Goal: Use online tool/utility

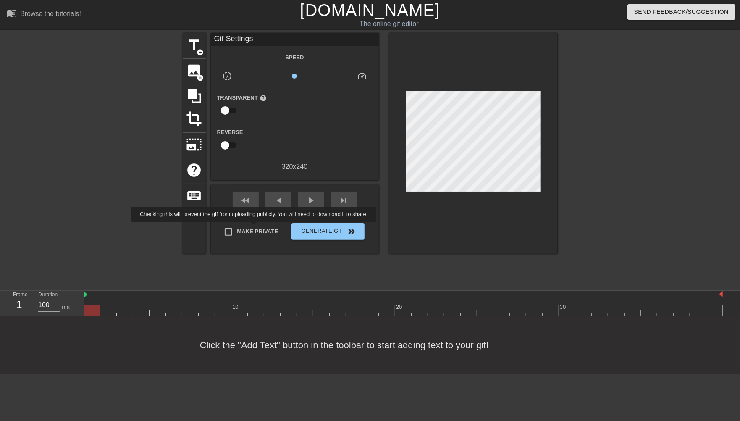
drag, startPoint x: 255, startPoint y: 228, endPoint x: 267, endPoint y: 187, distance: 42.0
click at [255, 228] on span "Make Private" at bounding box center [257, 231] width 41 height 8
click at [237, 228] on input "Make Private" at bounding box center [229, 232] width 18 height 18
checkbox input "true"
drag, startPoint x: 193, startPoint y: 43, endPoint x: 203, endPoint y: 54, distance: 14.6
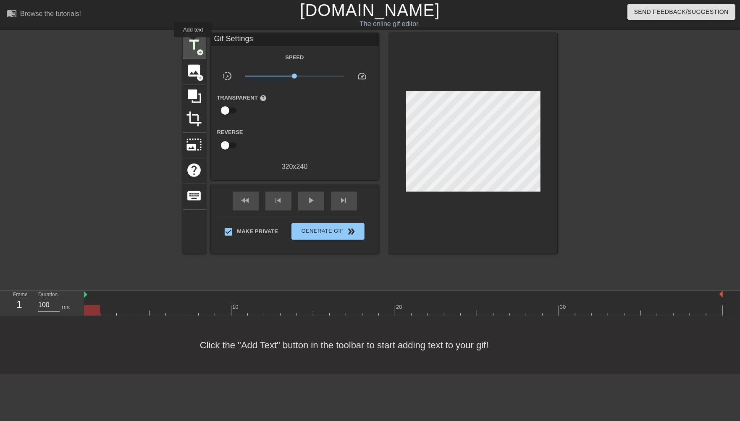
click at [193, 43] on span "title" at bounding box center [194, 45] width 16 height 16
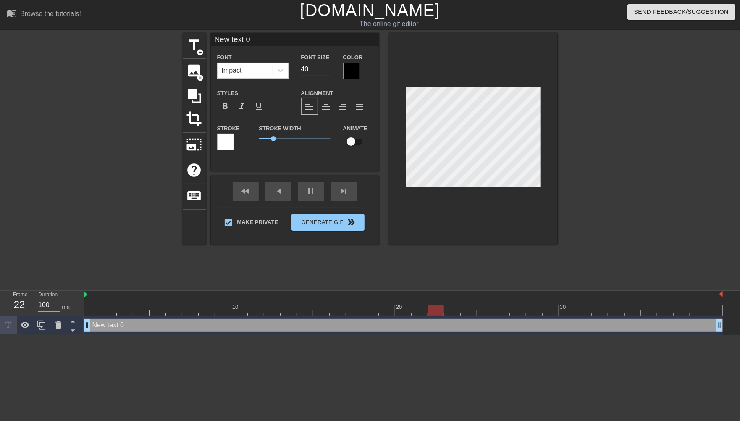
drag, startPoint x: 264, startPoint y: 42, endPoint x: 142, endPoint y: 39, distance: 121.8
click at [142, 39] on div "title add_circle image add_circle crop photo_size_select_large help keyboard Ne…" at bounding box center [370, 159] width 740 height 252
click at [311, 194] on div "pause" at bounding box center [311, 191] width 26 height 19
drag, startPoint x: 265, startPoint y: 37, endPoint x: 163, endPoint y: 28, distance: 102.9
click at [184, 28] on div "menu_book Browse the tutorials! [DOMAIN_NAME] The online gif editor Send Feedba…" at bounding box center [370, 167] width 740 height 335
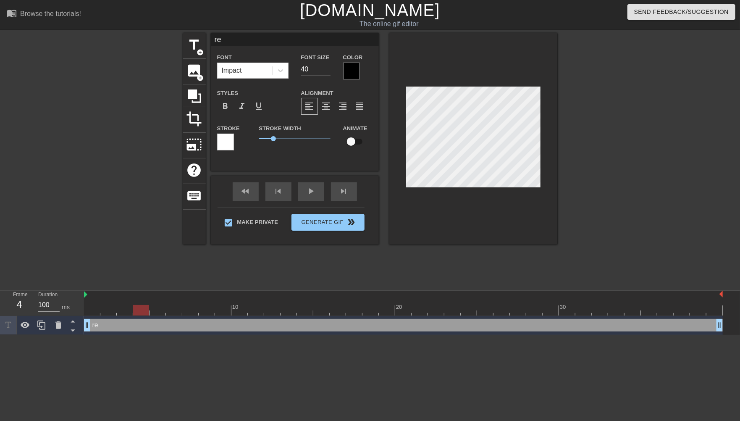
type input "r"
type input "REV A"
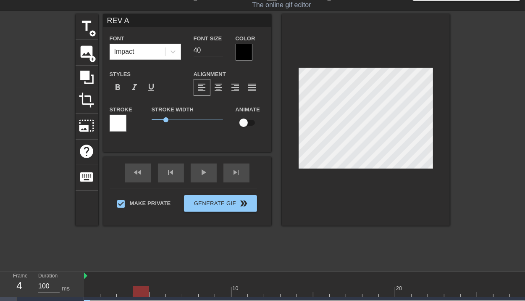
scroll to position [37, 0]
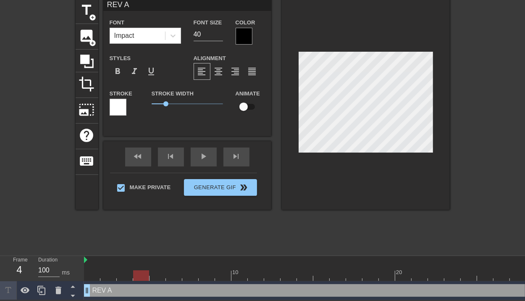
click at [91, 270] on div at bounding box center [403, 275] width 639 height 11
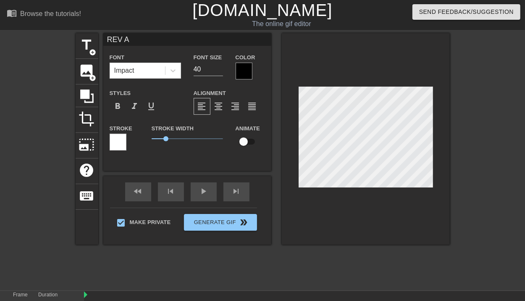
scroll to position [1, 1]
click at [397, 76] on div at bounding box center [366, 138] width 168 height 211
click at [250, 142] on input "checkbox" at bounding box center [244, 142] width 48 height 16
checkbox input "true"
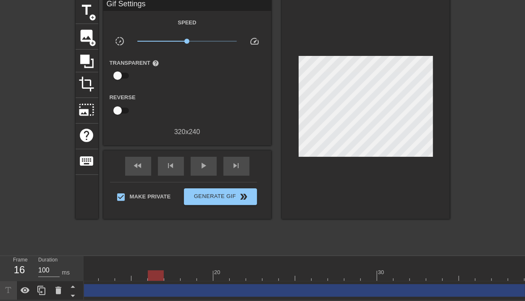
scroll to position [0, 196]
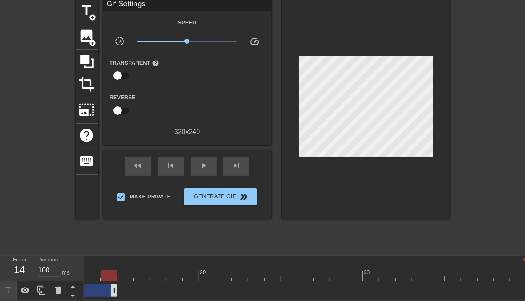
drag, startPoint x: 522, startPoint y: 288, endPoint x: 112, endPoint y: 291, distance: 410.0
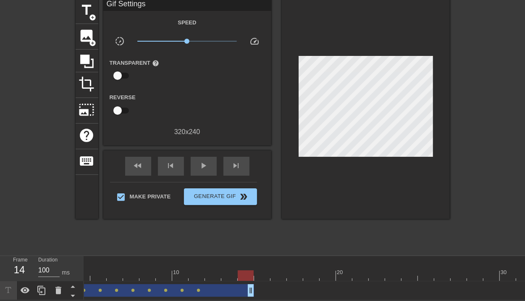
scroll to position [0, 59]
click at [86, 5] on span "title" at bounding box center [87, 10] width 16 height 16
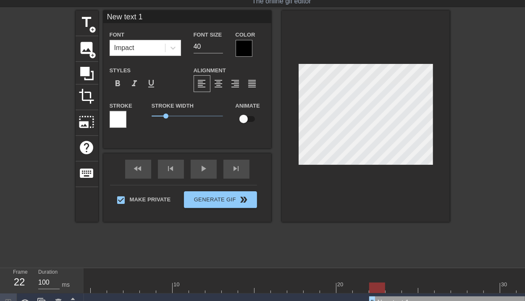
scroll to position [6, 0]
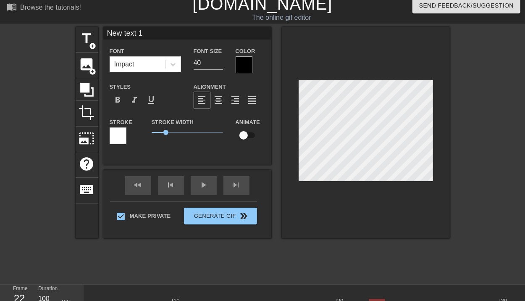
drag, startPoint x: 114, startPoint y: 2, endPoint x: 84, endPoint y: 2, distance: 30.7
click at [84, 2] on div "menu_book Browse the tutorials! [DOMAIN_NAME] The online gif editor Send Feedba…" at bounding box center [262, 171] width 525 height 354
type input "REV A"
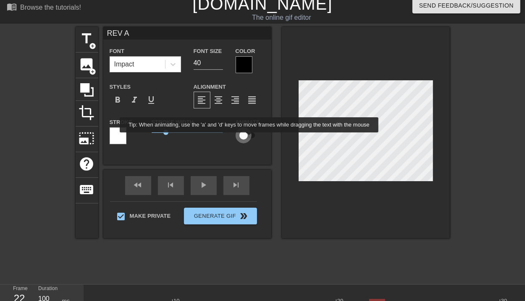
click at [249, 138] on input "checkbox" at bounding box center [244, 135] width 48 height 16
checkbox input "true"
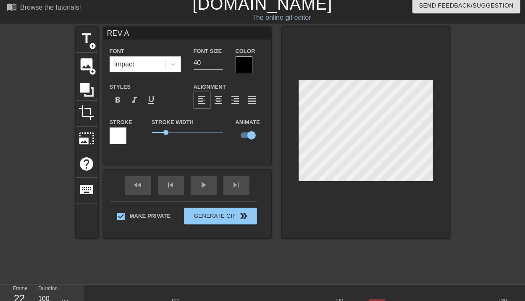
type input "REVD A"
type textarea "REVD A"
type input "REV A"
type textarea "REV A"
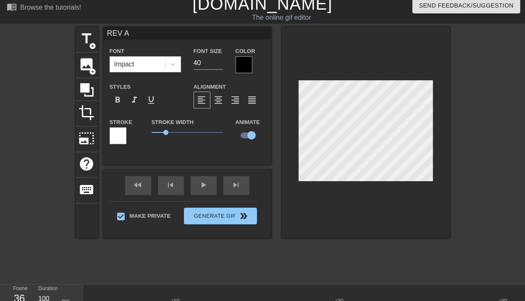
click at [422, 79] on div at bounding box center [366, 132] width 168 height 211
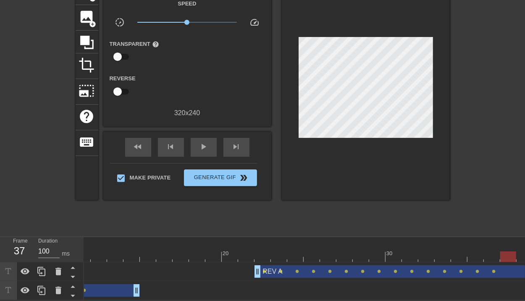
scroll to position [0, 196]
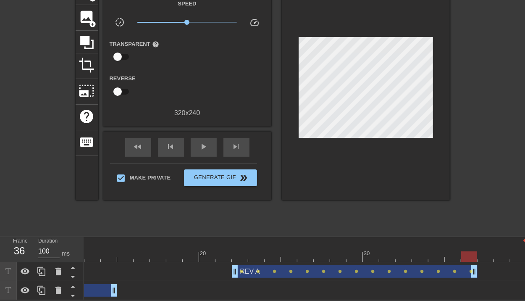
drag, startPoint x: 523, startPoint y: 268, endPoint x: 479, endPoint y: 269, distance: 43.7
click at [479, 269] on div "REV A drag_handle drag_handle lens lens lens lens lens lens lens lens lens lens…" at bounding box center [207, 271] width 639 height 13
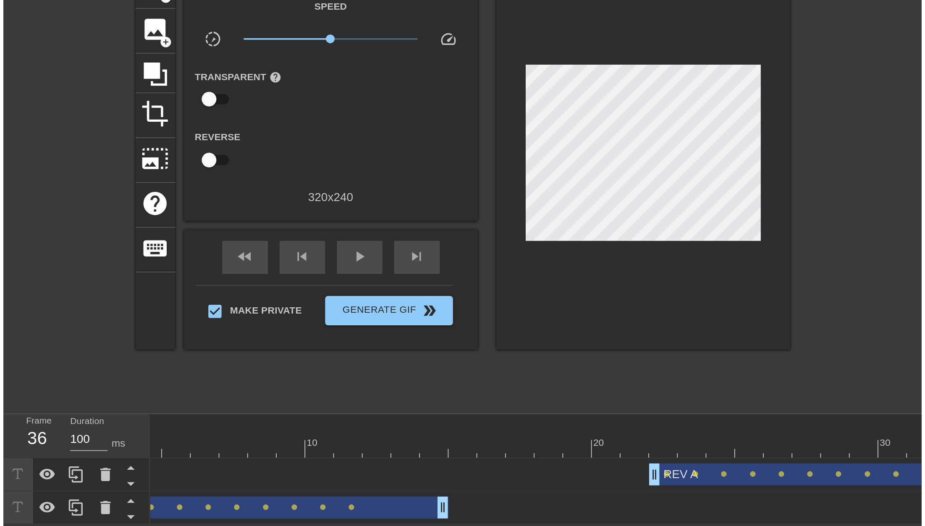
scroll to position [0, 0]
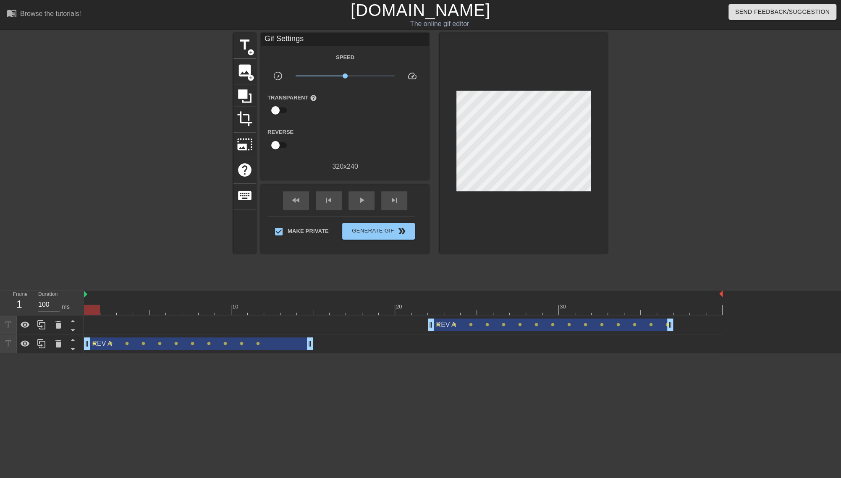
click at [90, 308] on div at bounding box center [403, 310] width 639 height 11
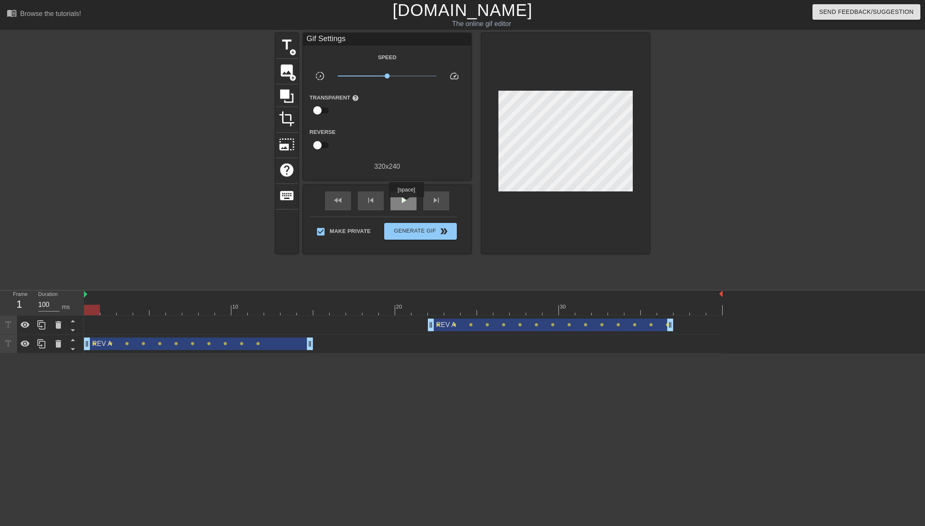
click at [406, 203] on span "play_arrow" at bounding box center [404, 200] width 10 height 10
click at [410, 236] on button "Generate Gif double_arrow" at bounding box center [420, 231] width 73 height 17
